Goal: Unclear

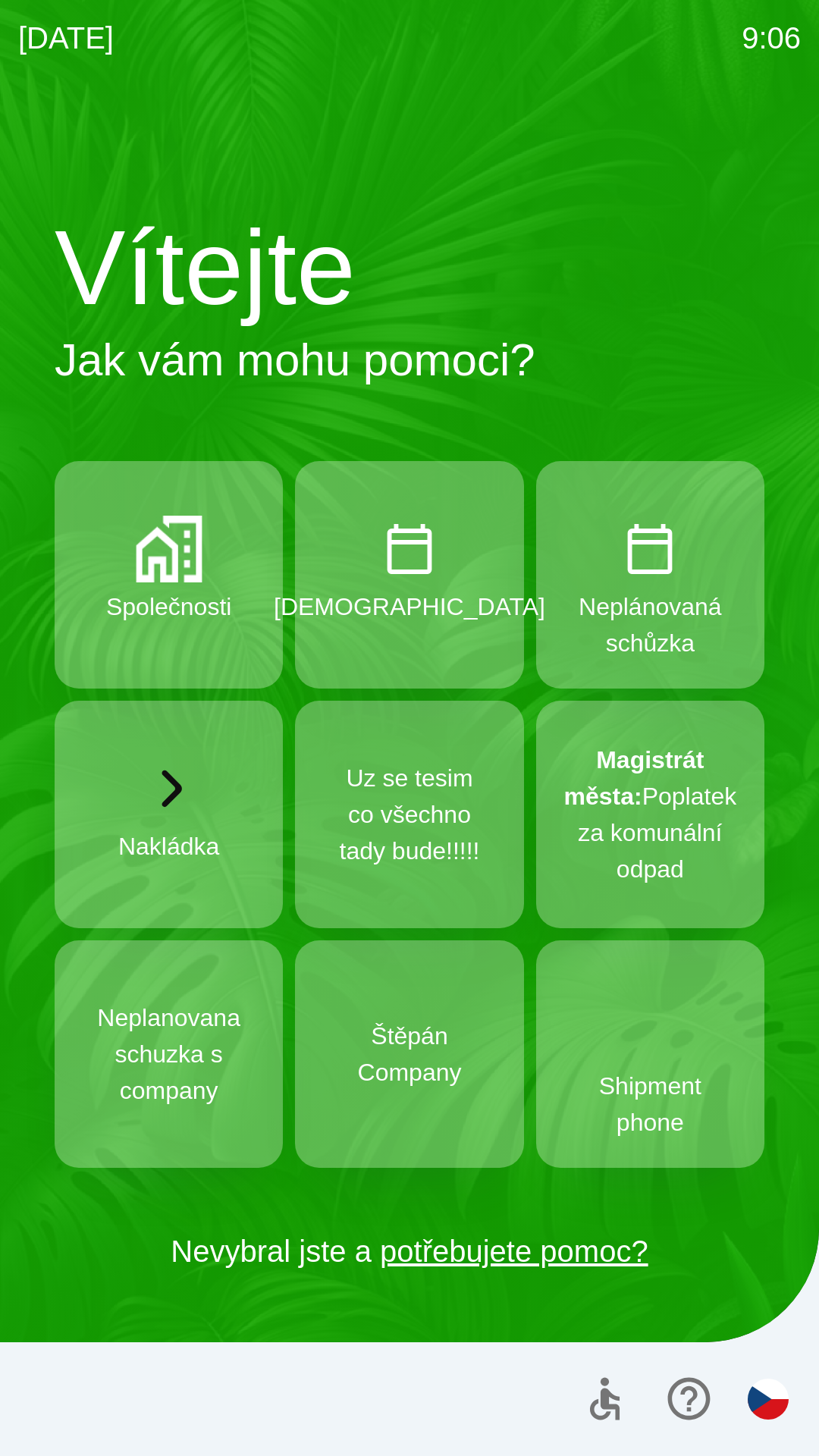
click at [0, 0] on div "[DATE] 9:06 Vítejte Jak vám mohu pomoci? Společnosti Schůzka Neplánovaná schůzk…" at bounding box center [410, 728] width 819 height 1456
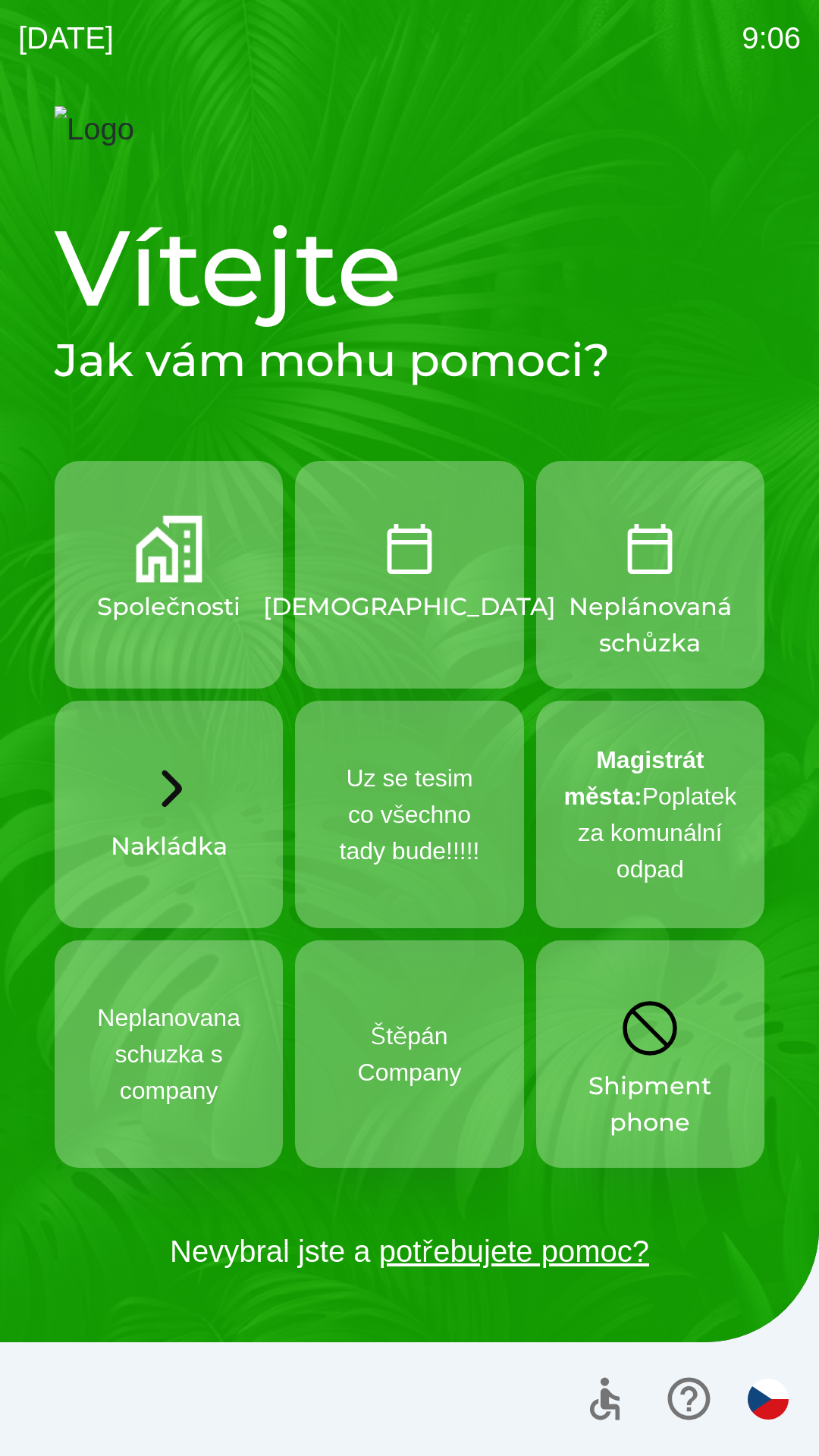
click at [0, 0] on div "[DATE] 9:06 Vítejte Jak vám mohu pomoci? Společnosti Schůzka Neplánovaná schůzk…" at bounding box center [410, 728] width 819 height 1456
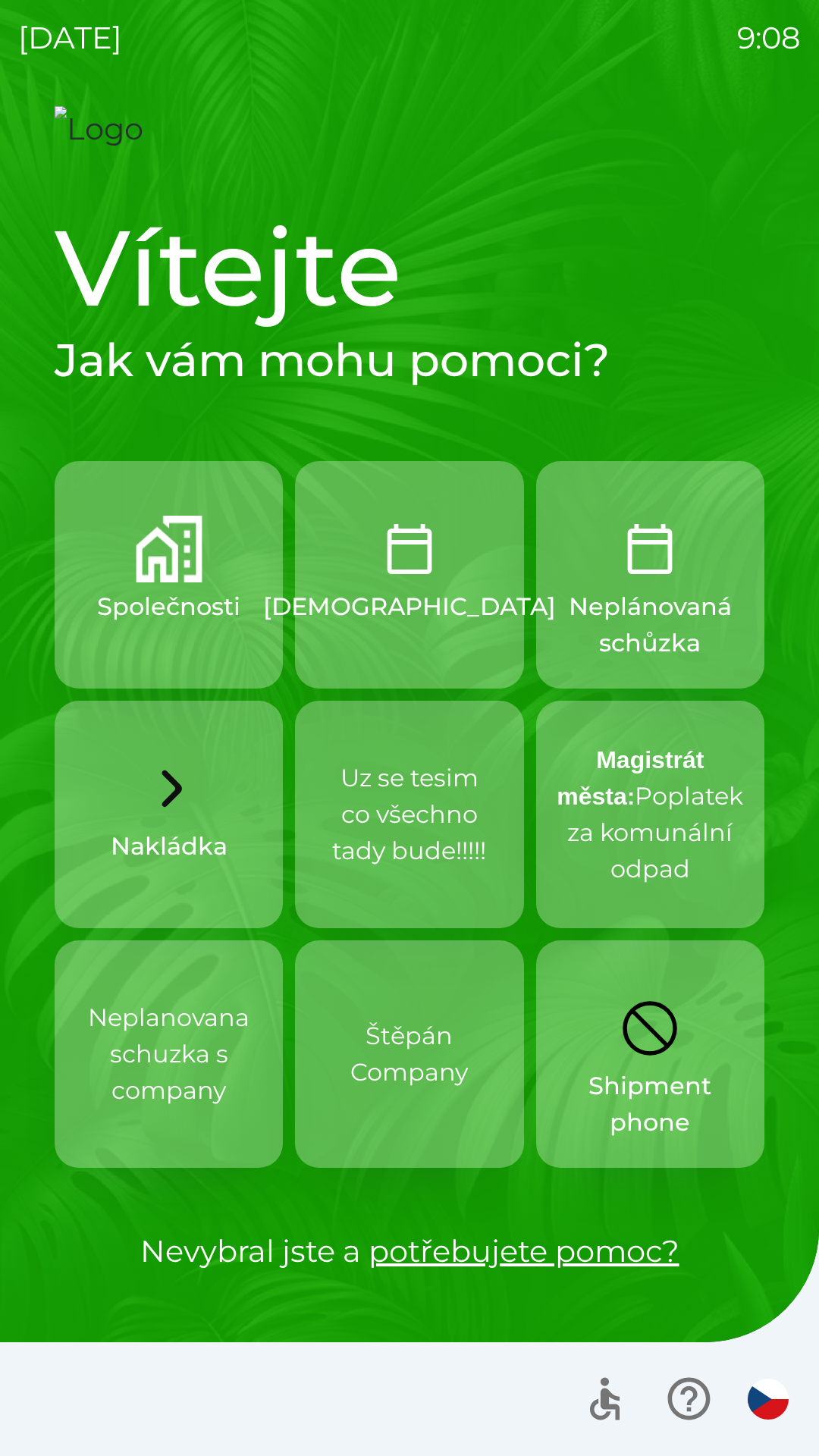
click at [0, 0] on div "[DATE] 9:08 Vítejte Jak vám mohu pomoci? Společnosti Schůzka Neplánovaná schůzk…" at bounding box center [410, 728] width 819 height 1456
